Goal: Check status: Check status

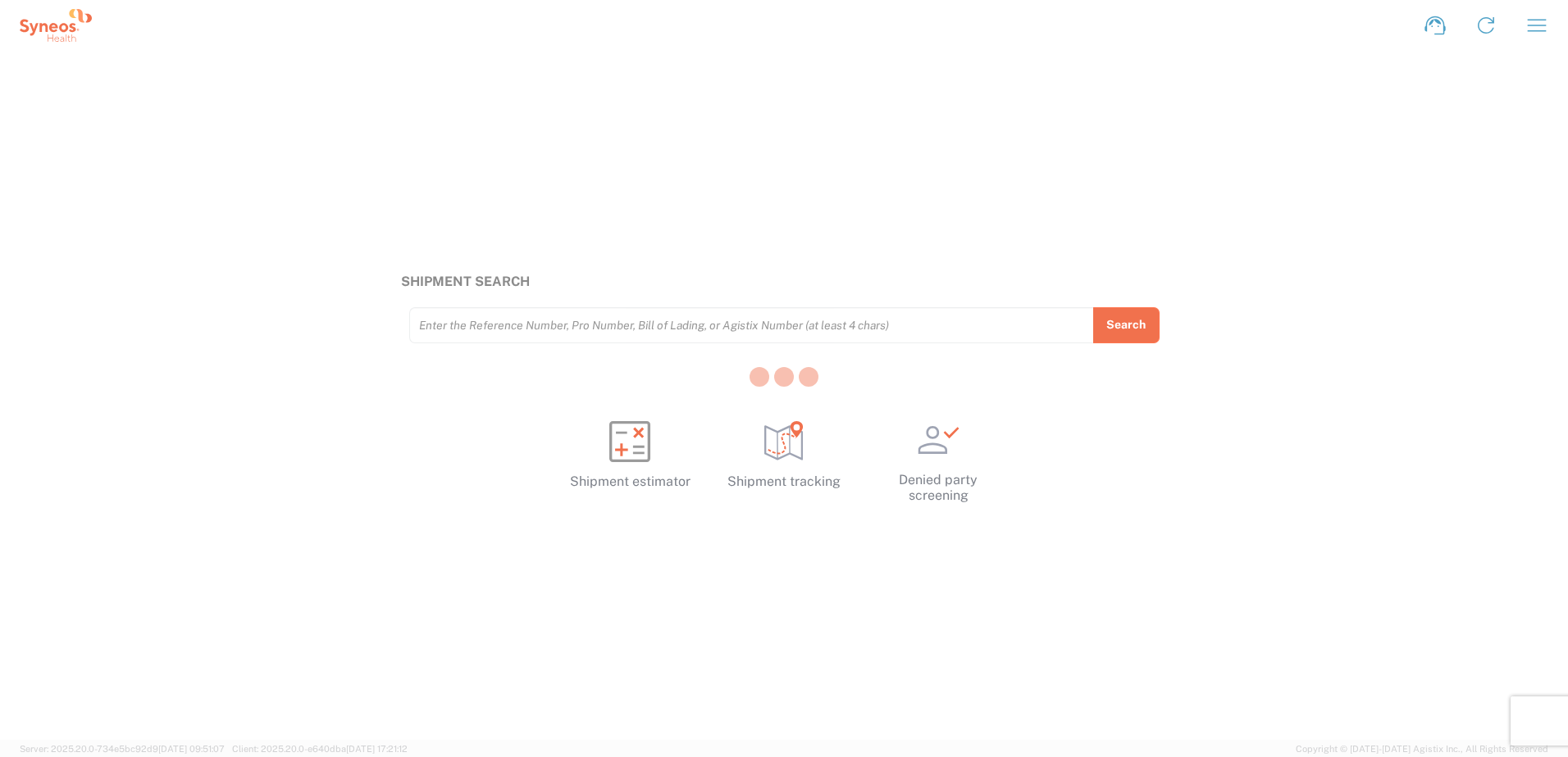
click at [1536, 31] on div at bounding box center [784, 378] width 1568 height 757
click at [1533, 20] on icon "button" at bounding box center [1537, 25] width 19 height 12
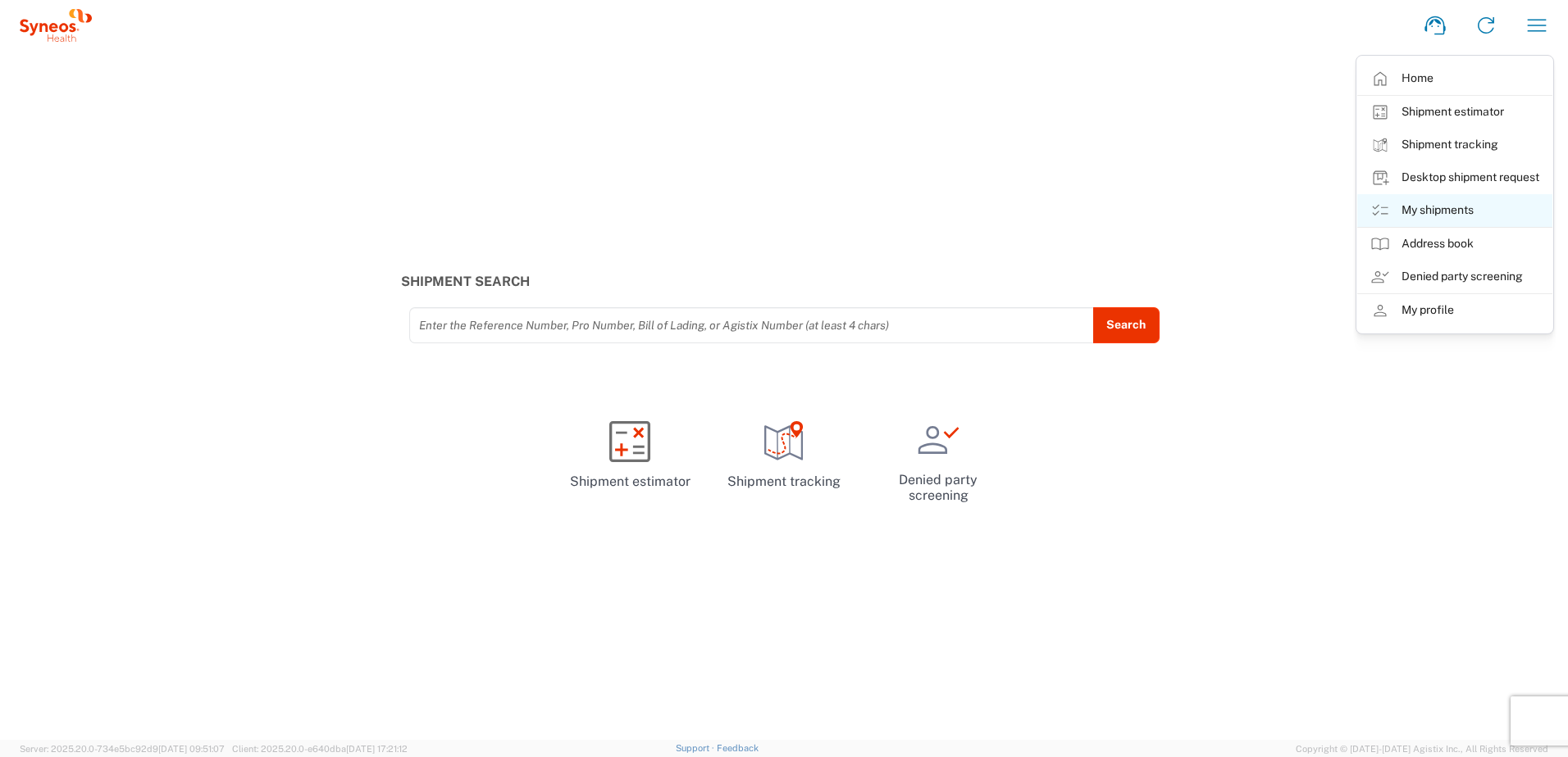
click at [1457, 214] on link "My shipments" at bounding box center [1454, 210] width 195 height 32
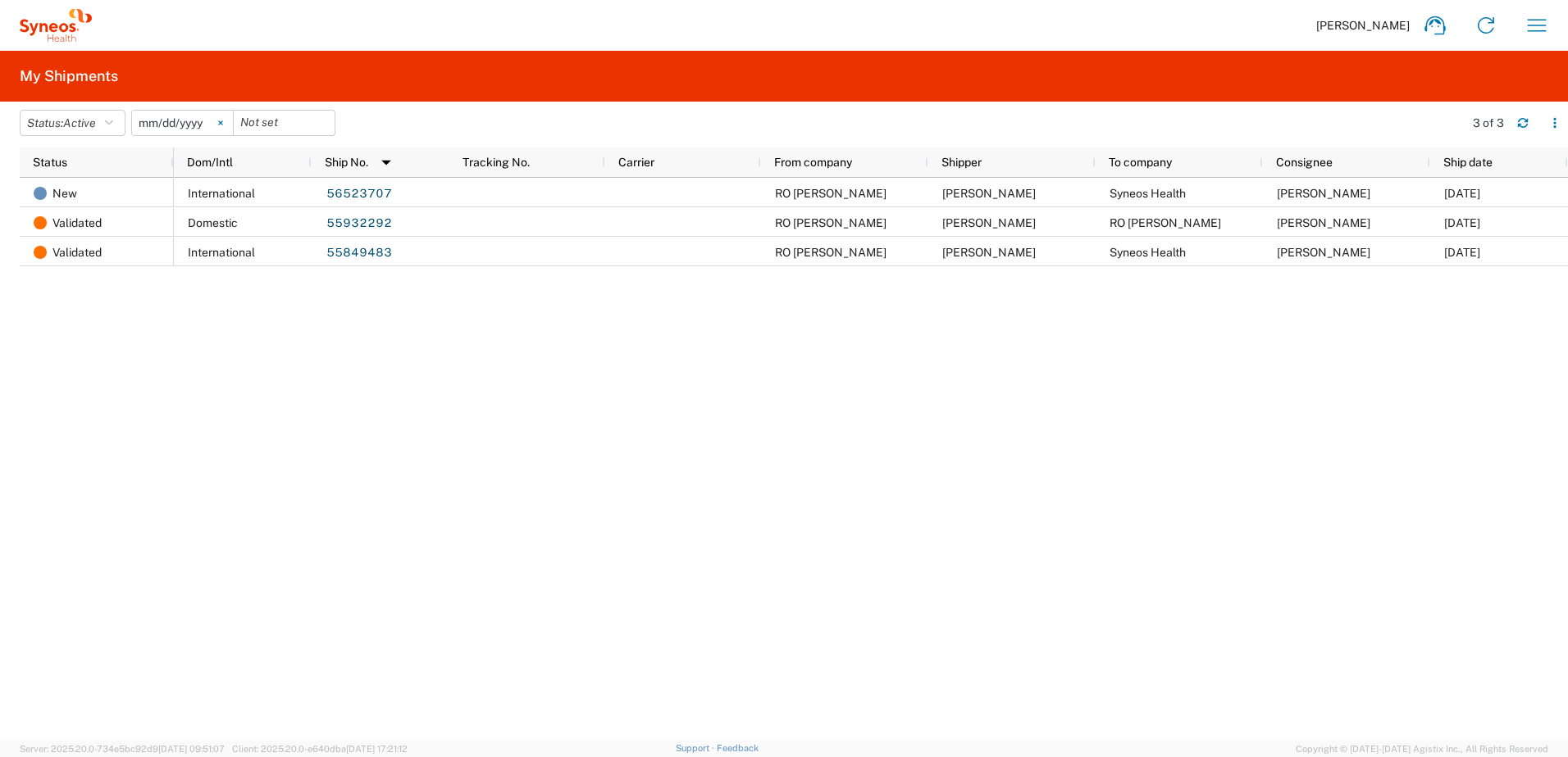
click at [223, 125] on svg-icon at bounding box center [221, 123] width 25 height 25
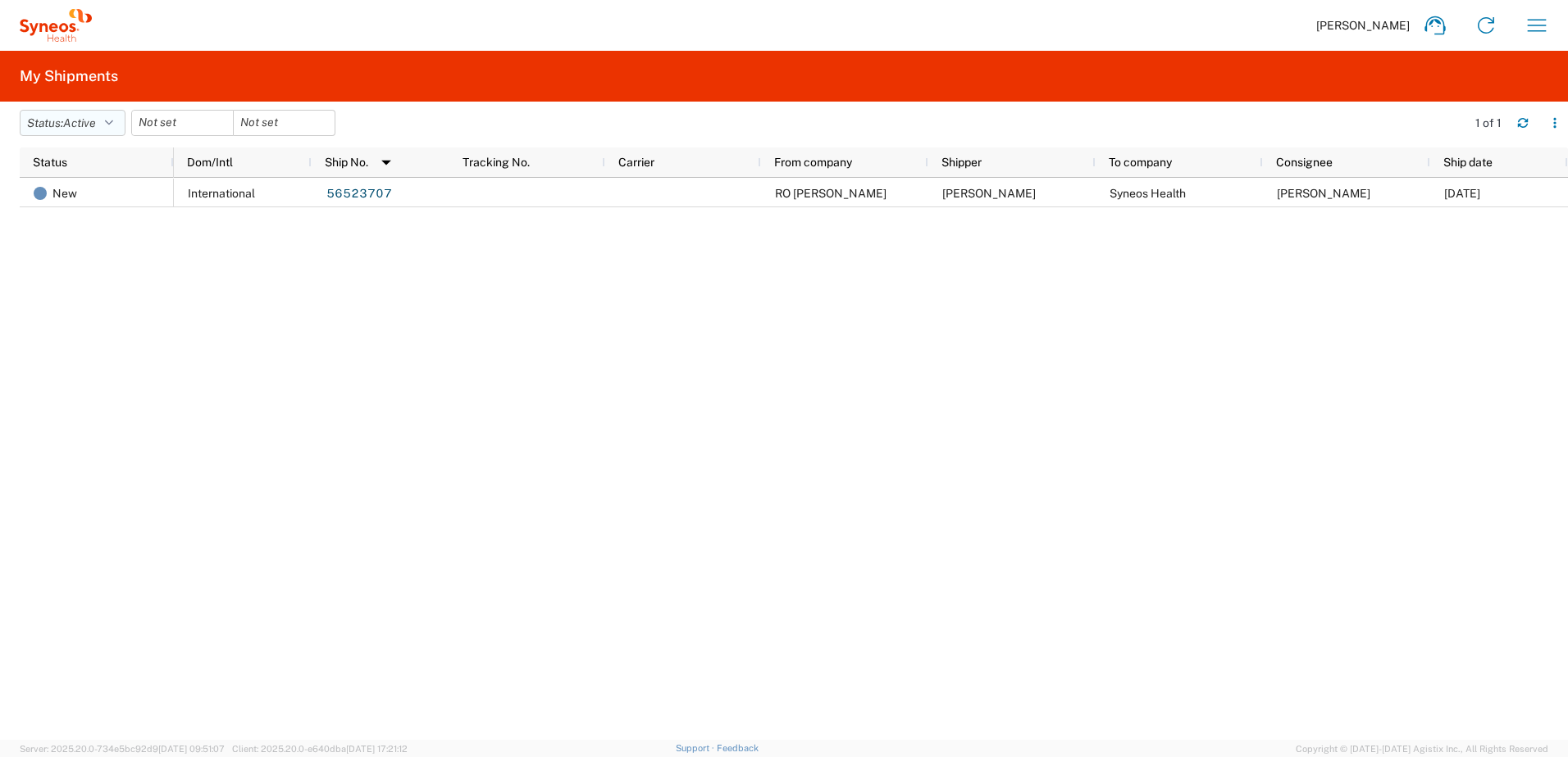
click at [111, 126] on icon "button" at bounding box center [109, 123] width 9 height 11
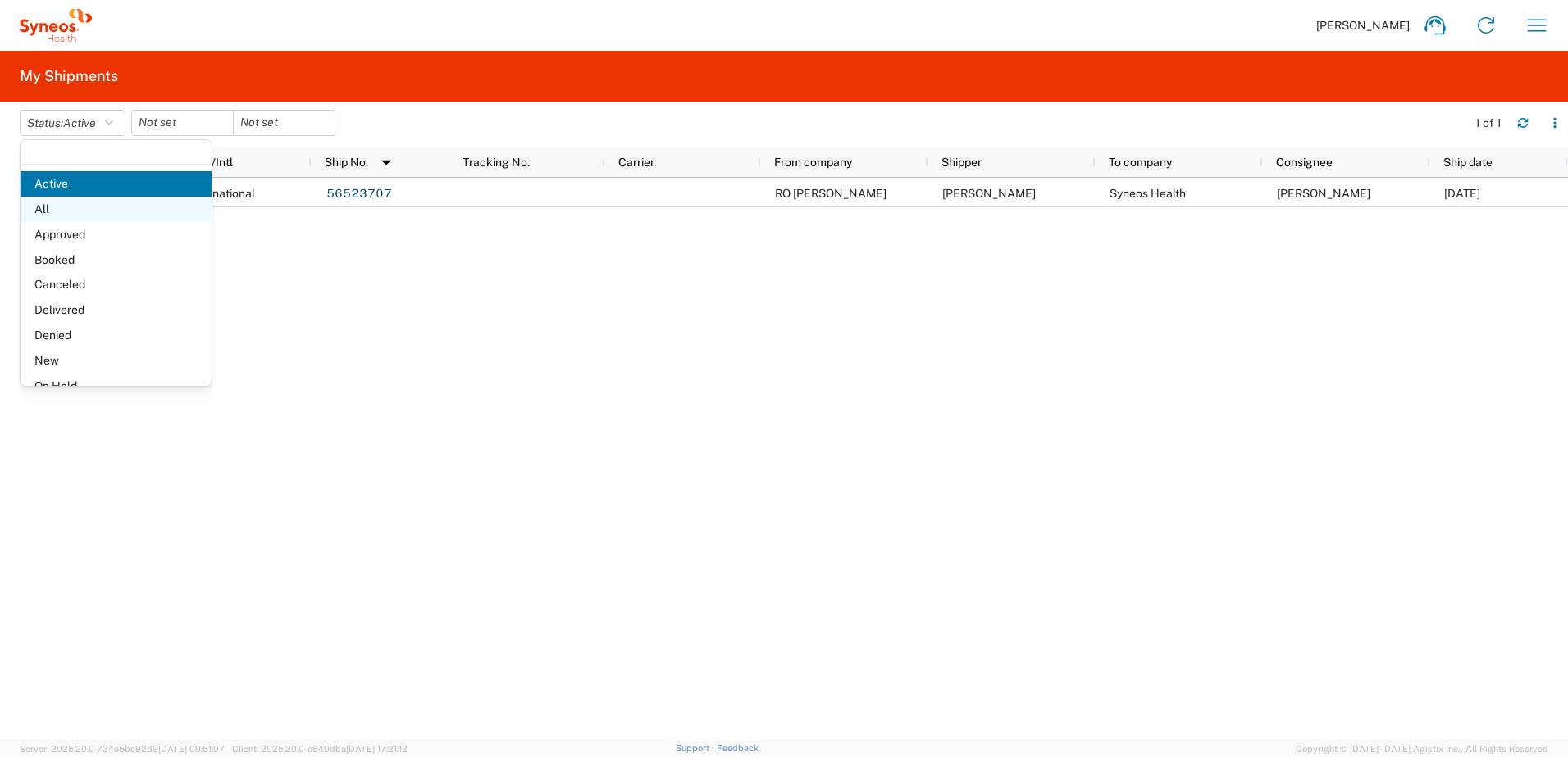
click at [95, 197] on span "All" at bounding box center [116, 209] width 191 height 26
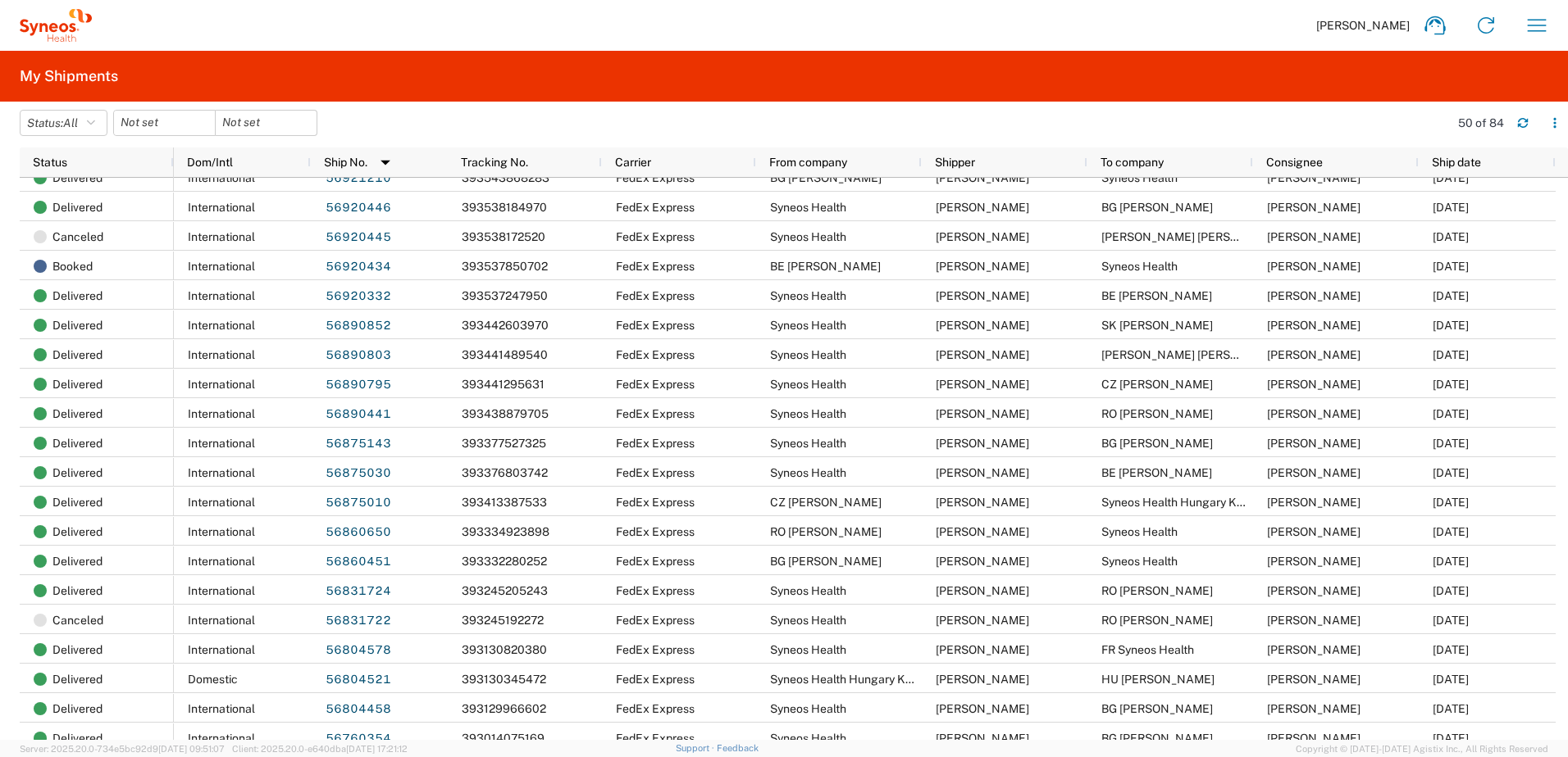
scroll to position [820, 0]
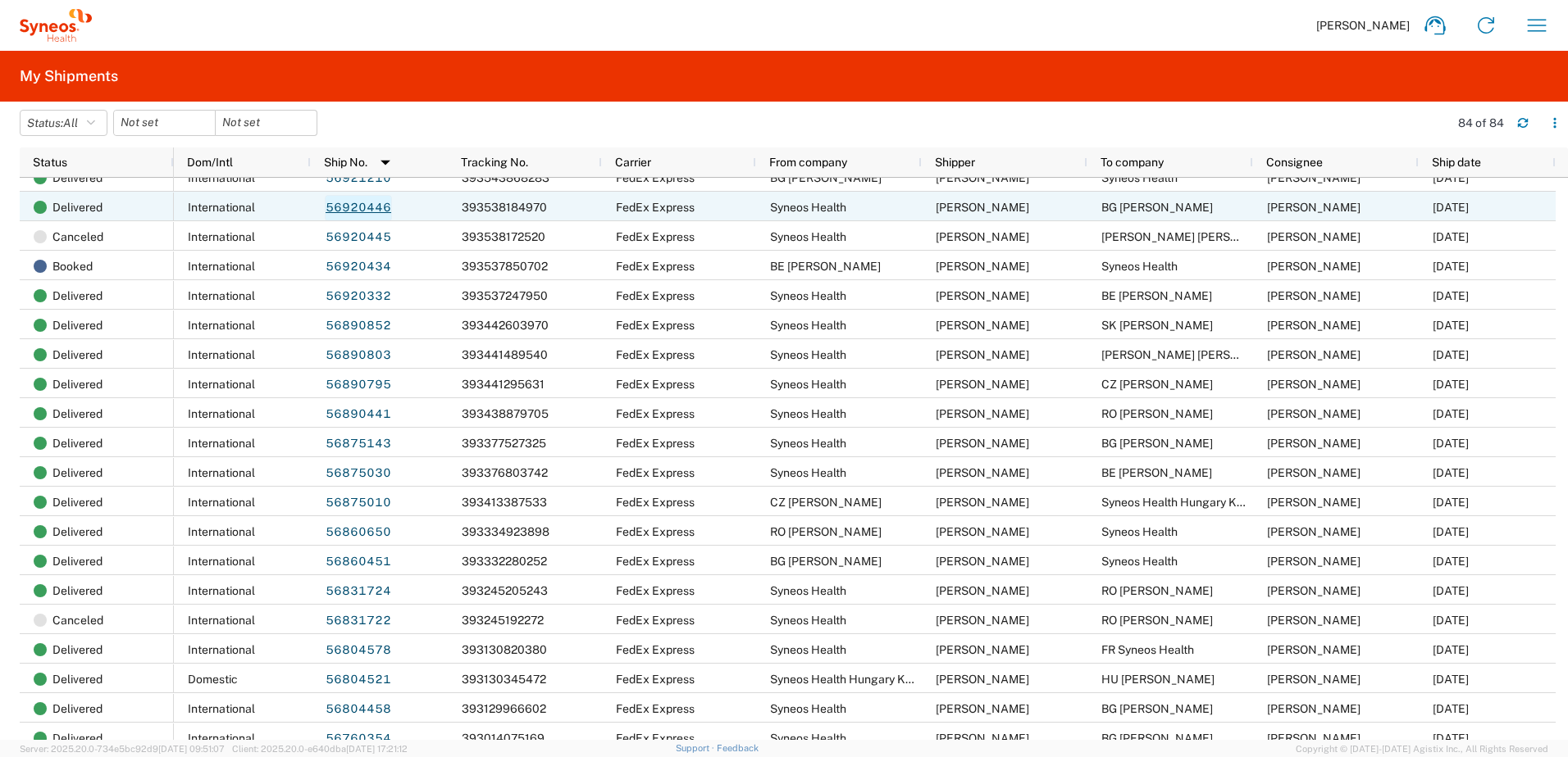
click at [380, 200] on link "56920446" at bounding box center [358, 207] width 67 height 26
